Goal: Transaction & Acquisition: Purchase product/service

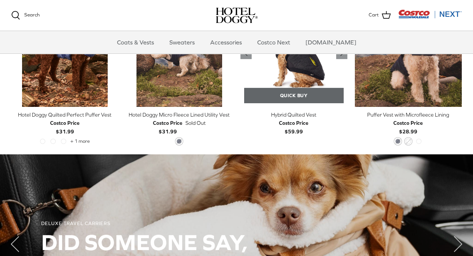
scroll to position [412, 0]
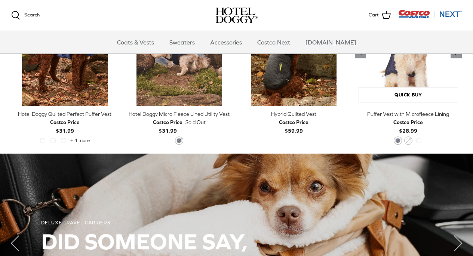
click at [412, 63] on img "Puffer Vest with Microfleece Lining" at bounding box center [407, 52] width 107 height 107
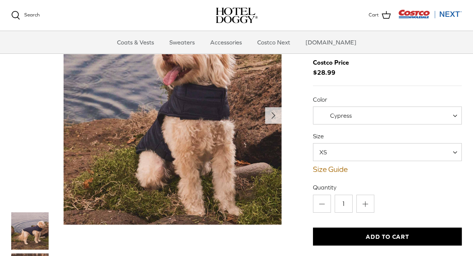
scroll to position [30, 0]
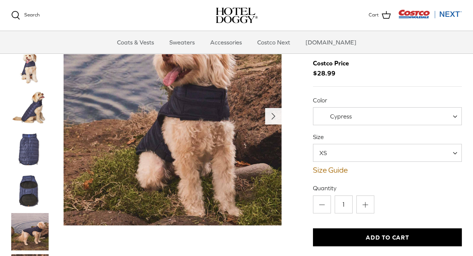
click at [273, 114] on icon "Right" at bounding box center [273, 116] width 12 height 12
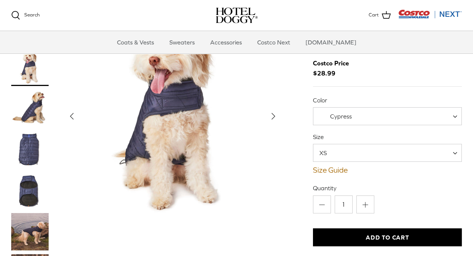
click at [273, 114] on icon "Right" at bounding box center [273, 116] width 12 height 12
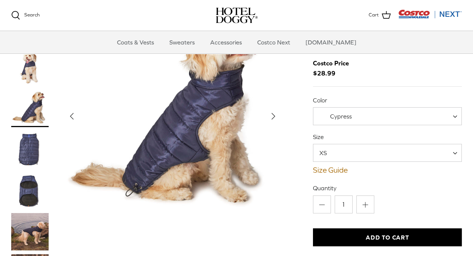
click at [273, 114] on icon "Right" at bounding box center [273, 116] width 12 height 12
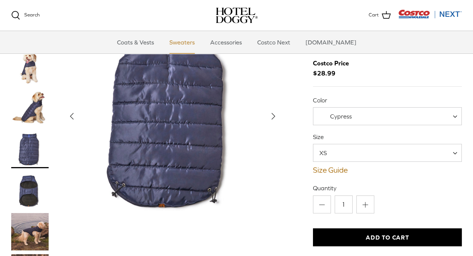
click at [182, 45] on link "Sweaters" at bounding box center [181, 42] width 39 height 22
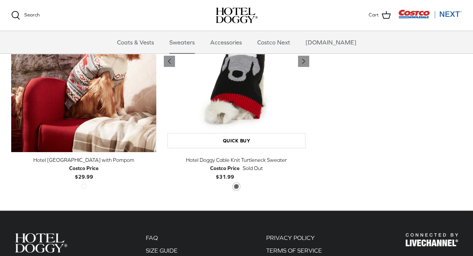
scroll to position [258, 0]
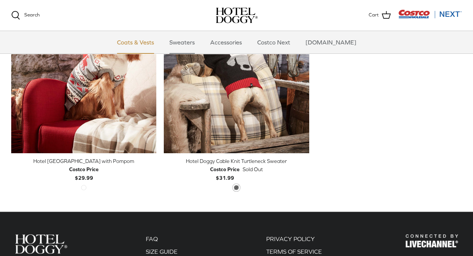
click at [140, 49] on link "Coats & Vests" at bounding box center [135, 42] width 50 height 22
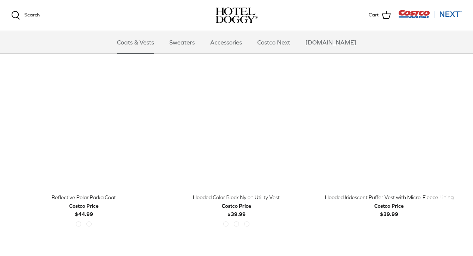
scroll to position [584, 0]
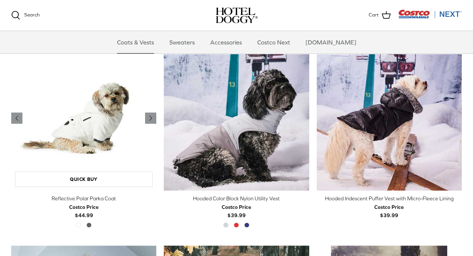
click at [116, 136] on img "Reflective Polar Parka Coat" at bounding box center [83, 118] width 145 height 145
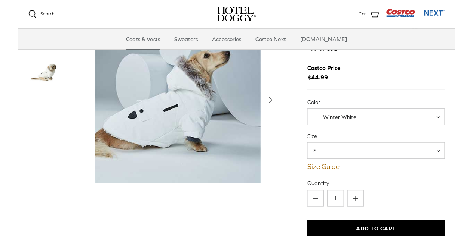
scroll to position [19, 0]
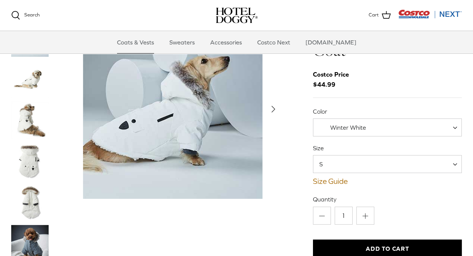
click at [16, 232] on img "Thumbnail Link" at bounding box center [29, 243] width 37 height 37
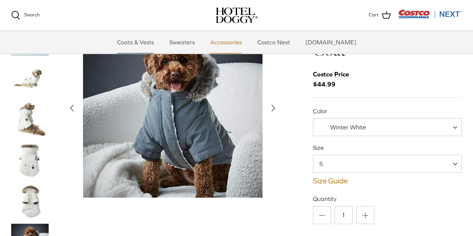
click at [239, 44] on link "Accessories" at bounding box center [225, 42] width 45 height 22
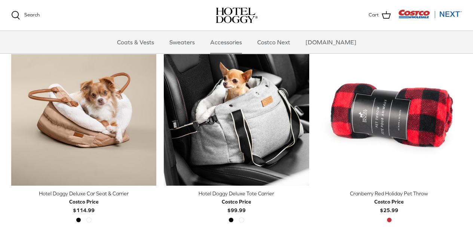
scroll to position [188, 0]
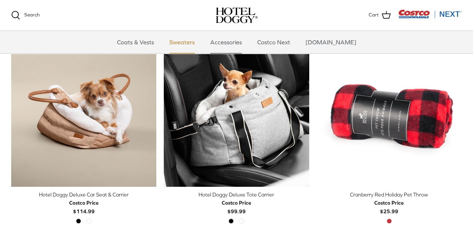
click at [183, 40] on link "Sweaters" at bounding box center [181, 42] width 39 height 22
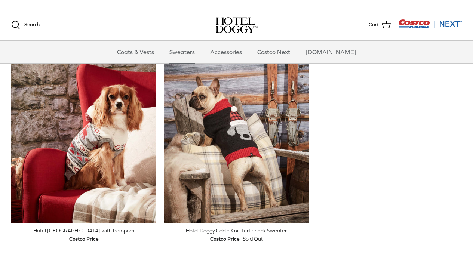
scroll to position [199, 0]
